Goal: Navigation & Orientation: Find specific page/section

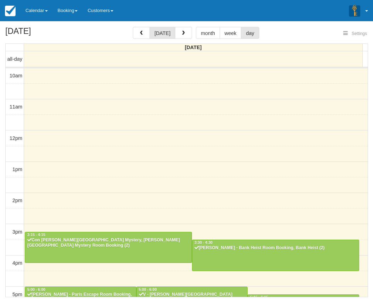
select select
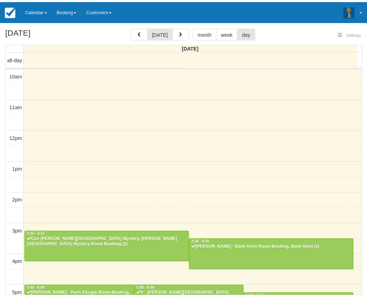
scroll to position [162, 0]
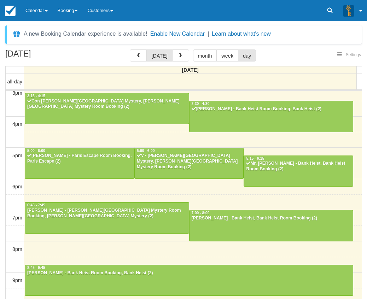
select select
click at [33, 12] on link "Calendar" at bounding box center [37, 10] width 32 height 21
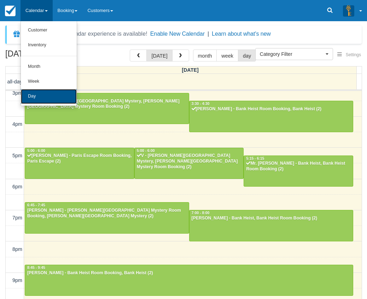
click at [48, 93] on link "Day" at bounding box center [49, 96] width 56 height 15
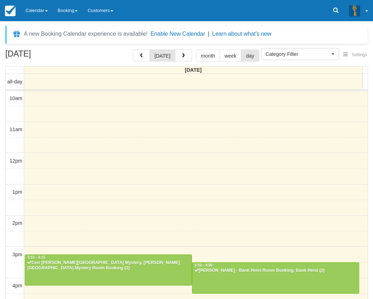
select select
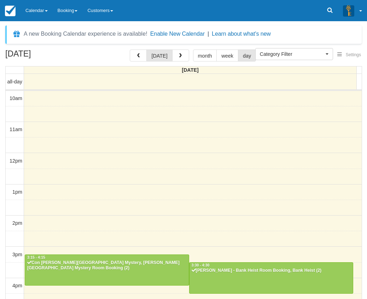
scroll to position [162, 0]
